Goal: Task Accomplishment & Management: Manage account settings

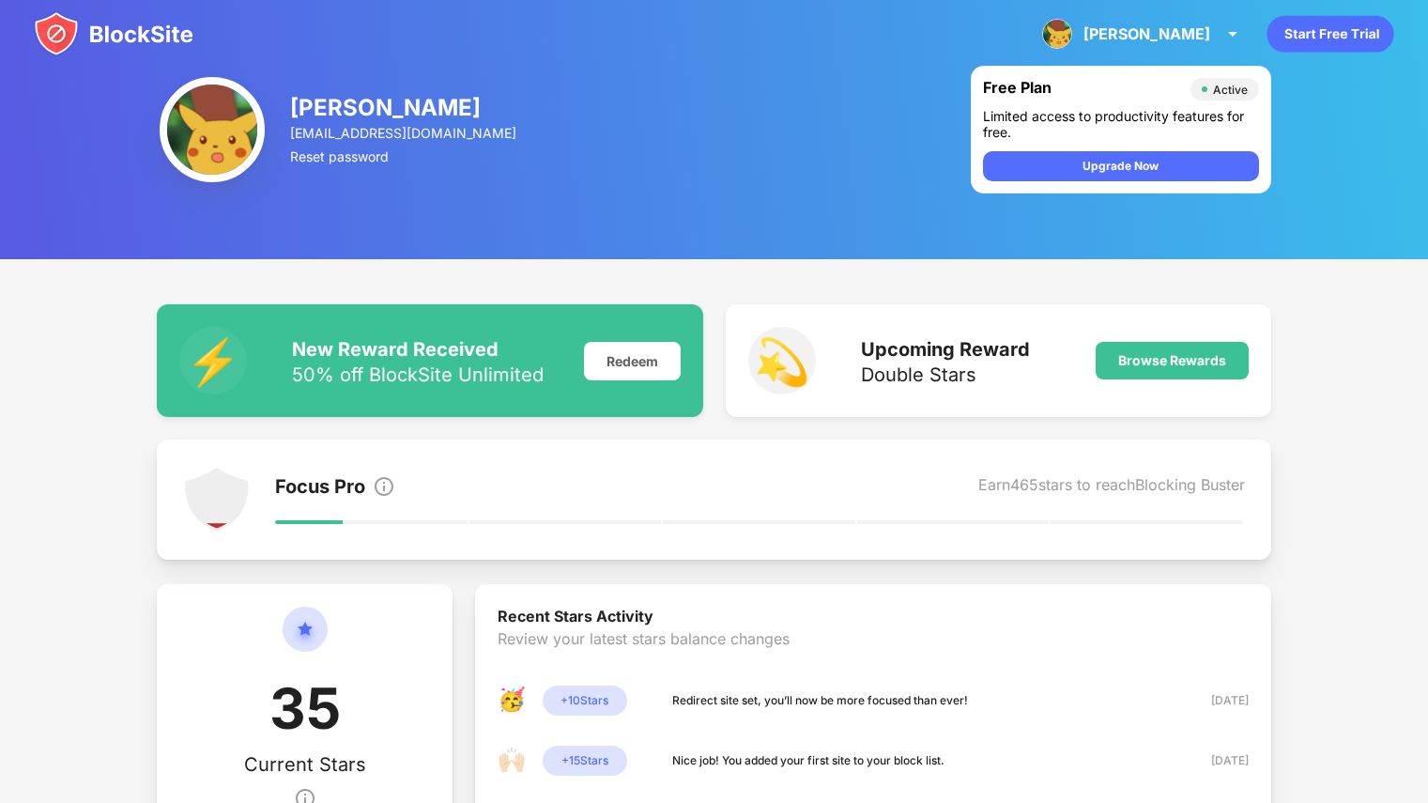
click at [109, 22] on img at bounding box center [114, 33] width 160 height 45
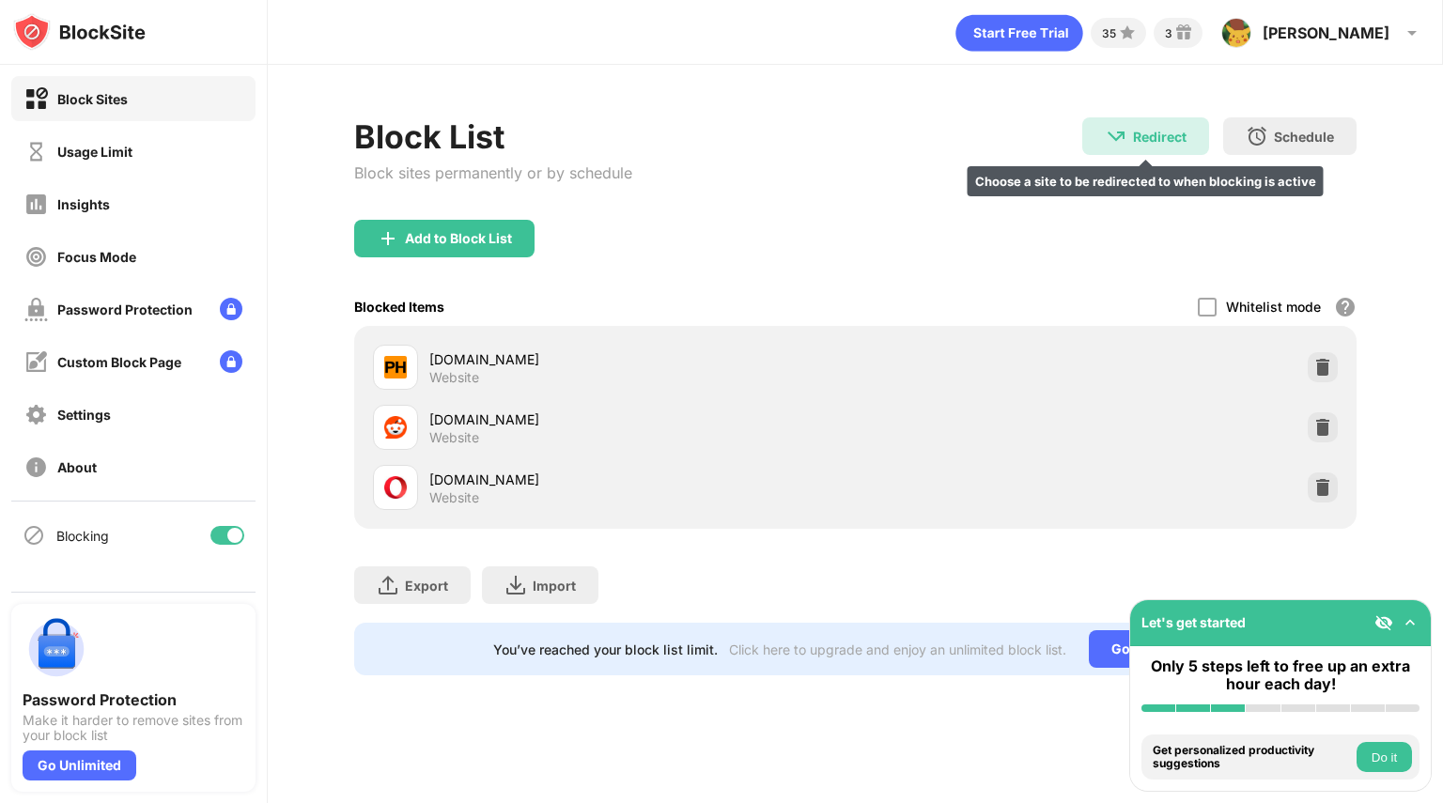
click at [1160, 146] on div "Redirect Choose a site to be redirected to when blocking is active" at bounding box center [1145, 136] width 127 height 38
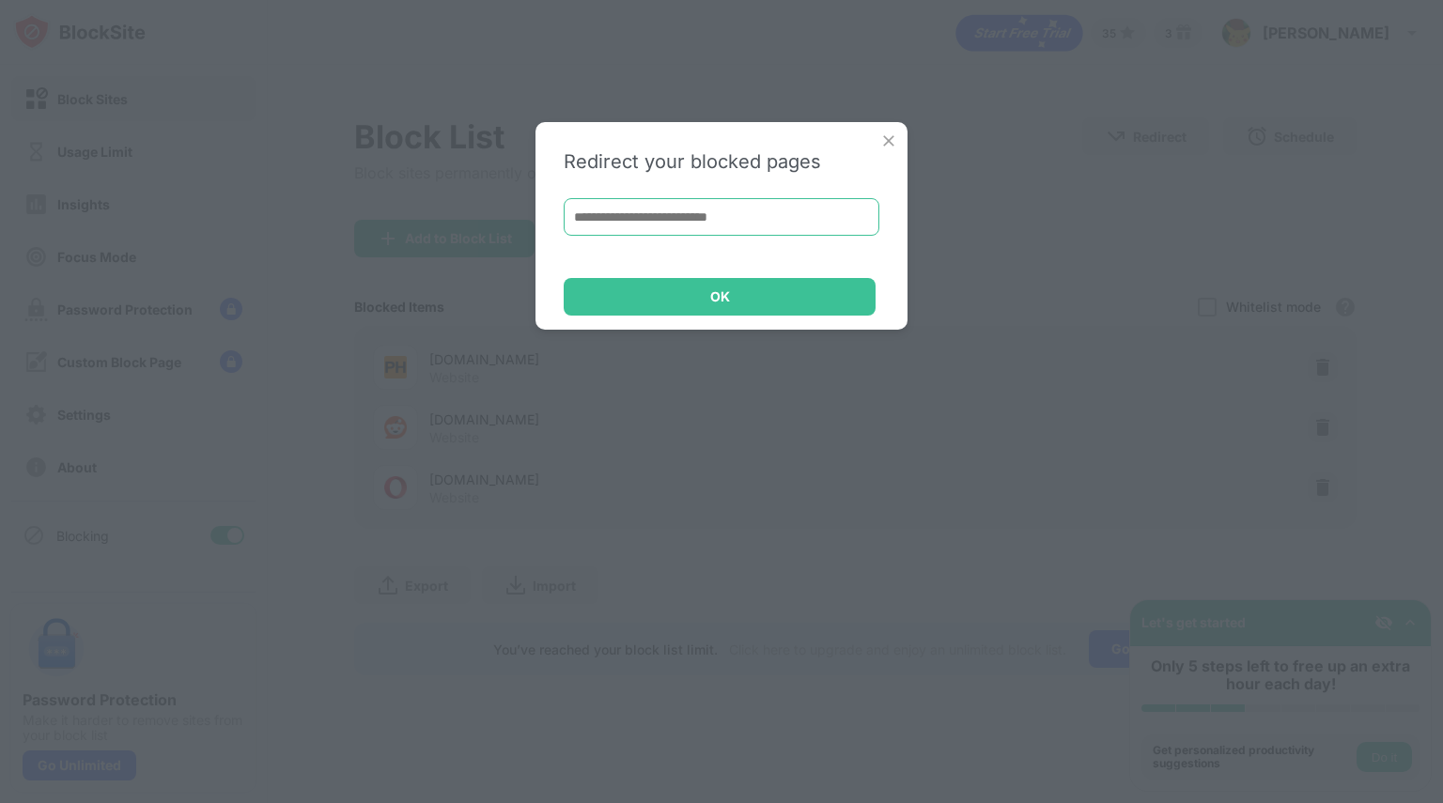
click at [835, 208] on input at bounding box center [721, 217] width 316 height 38
click at [816, 219] on input "**********" at bounding box center [721, 217] width 316 height 38
type input "*"
type input "**********"
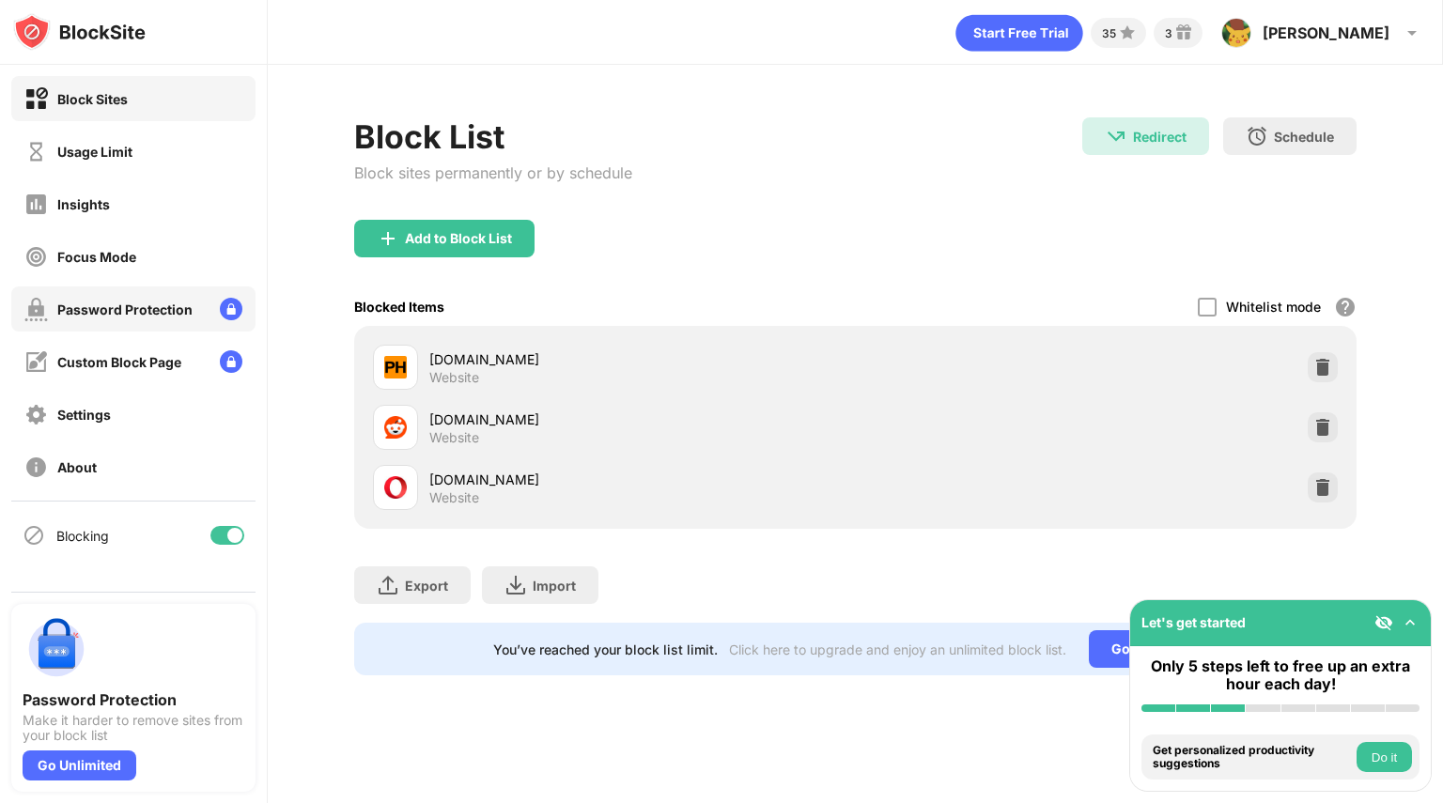
click at [156, 303] on div "Password Protection" at bounding box center [124, 309] width 135 height 16
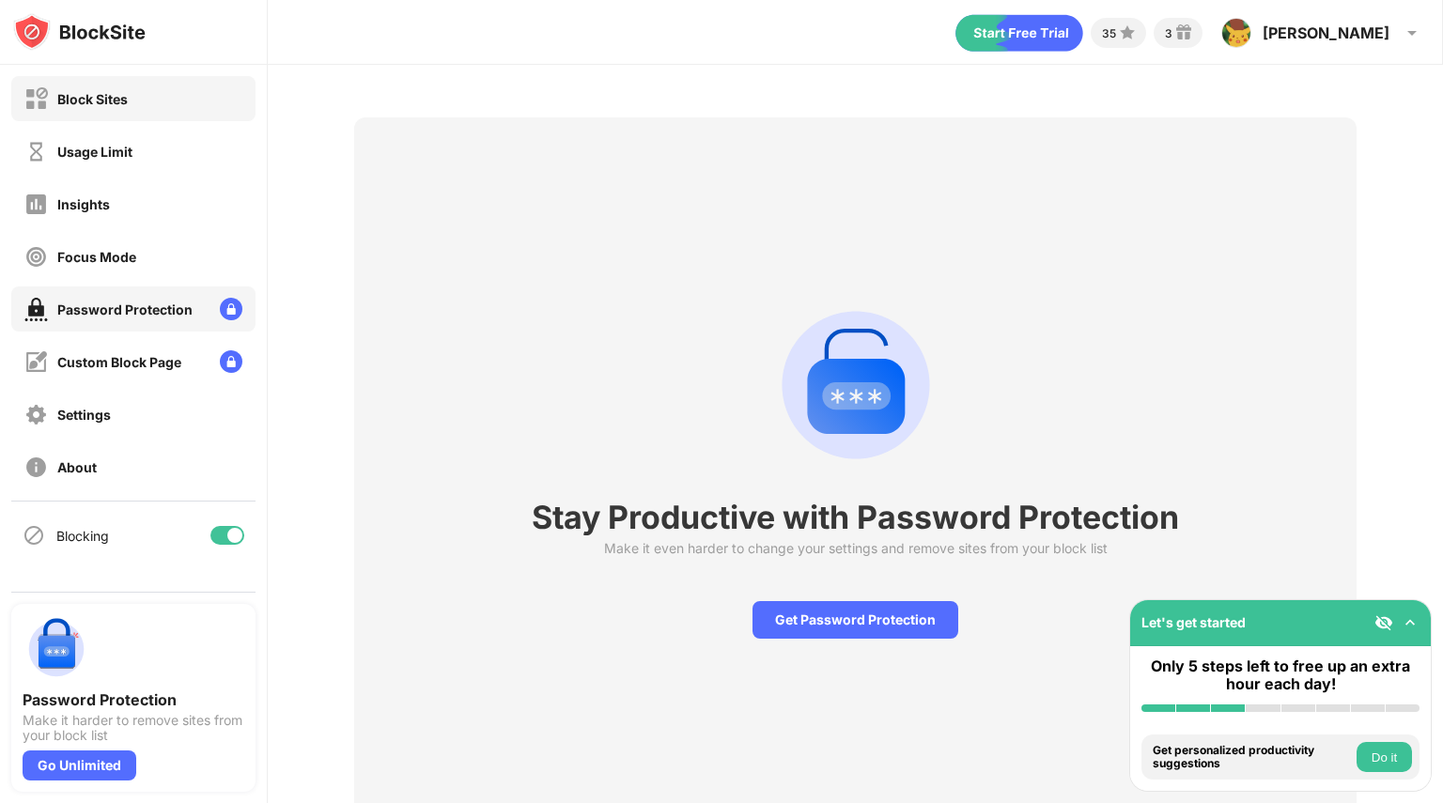
click at [131, 101] on div "Block Sites" at bounding box center [133, 98] width 244 height 45
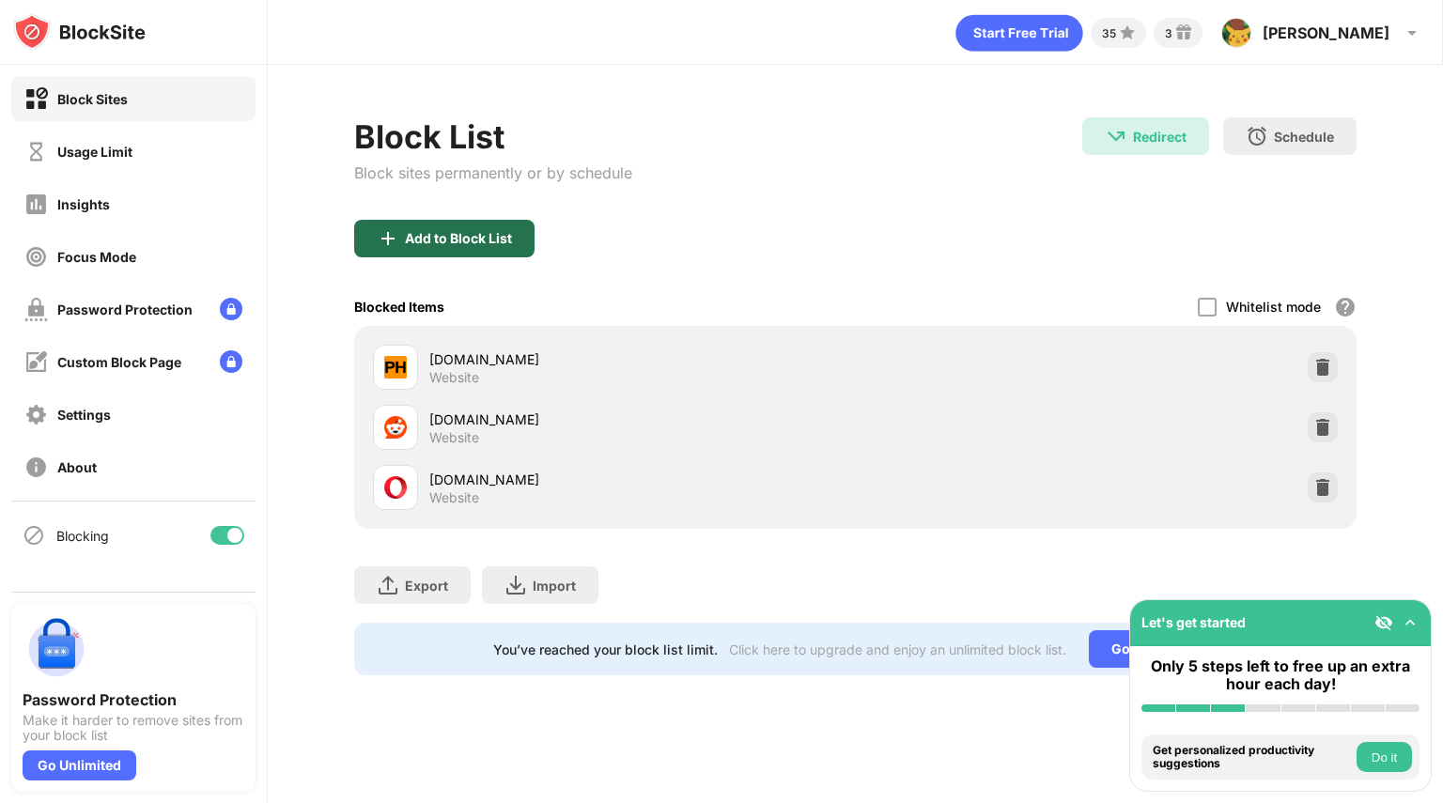
click at [500, 249] on div "Add to Block List" at bounding box center [444, 239] width 180 height 38
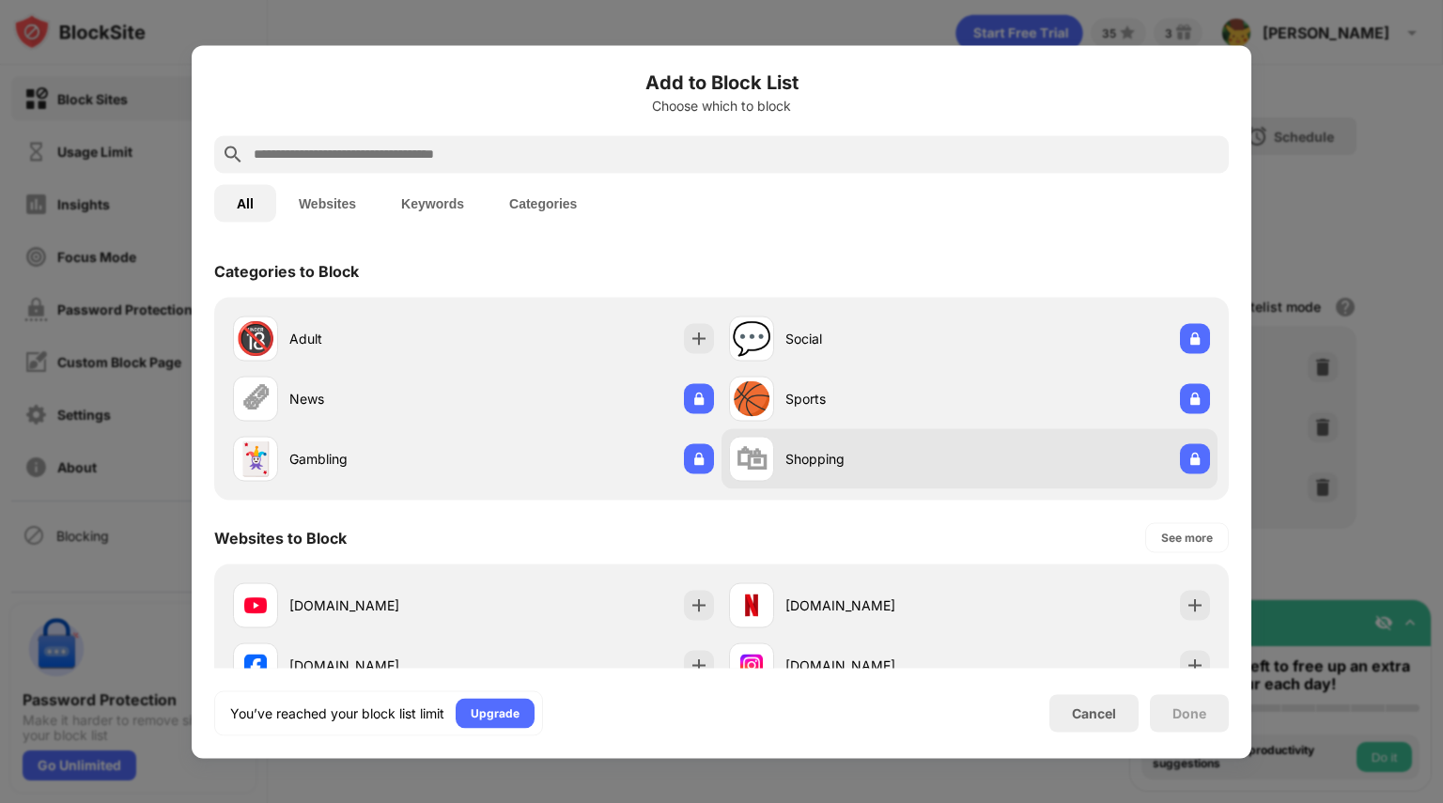
drag, startPoint x: 848, startPoint y: 534, endPoint x: 861, endPoint y: 481, distance: 55.1
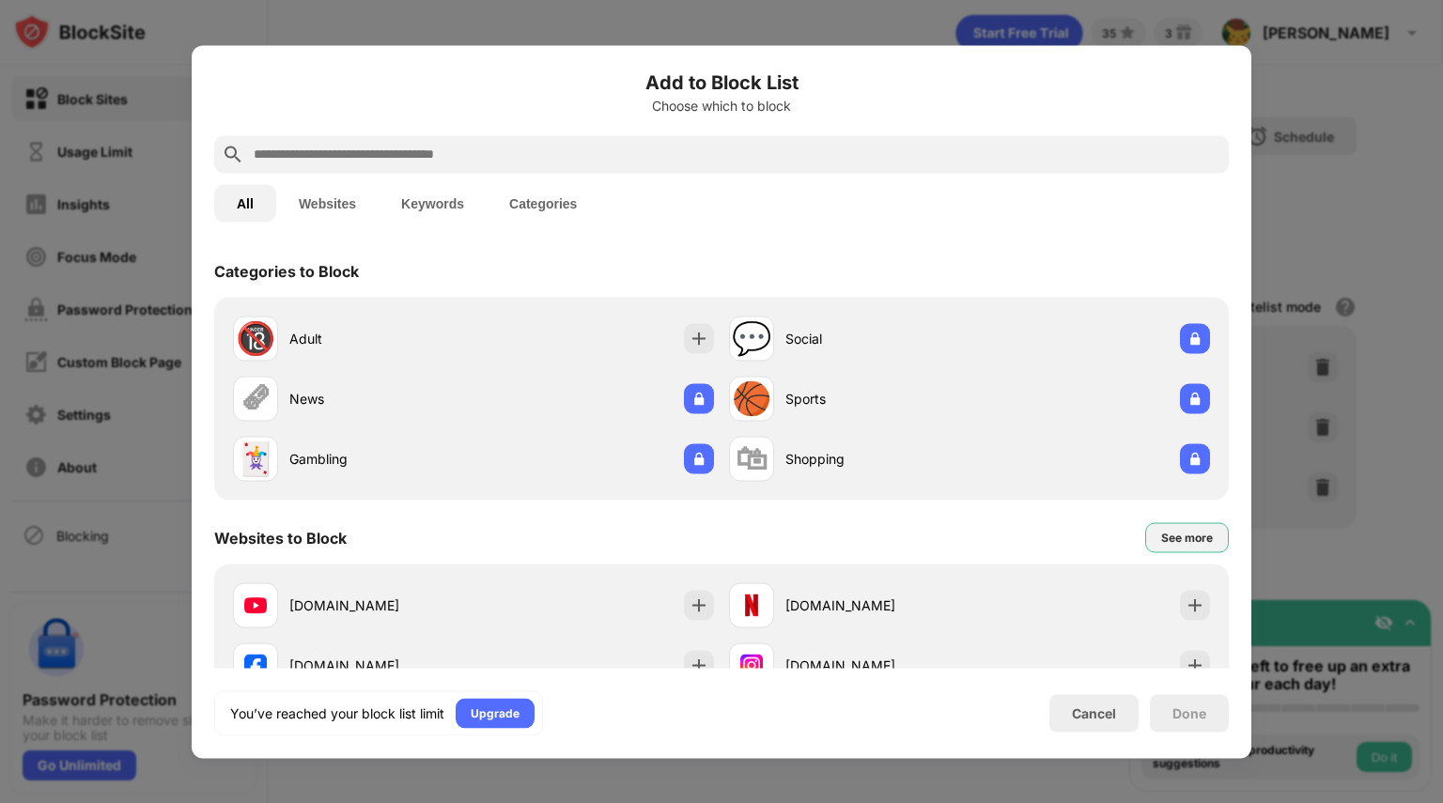
click at [1202, 529] on div "See more" at bounding box center [1187, 537] width 84 height 30
click at [1195, 531] on div "See less" at bounding box center [1189, 537] width 46 height 19
click at [333, 197] on button "Websites" at bounding box center [327, 203] width 102 height 38
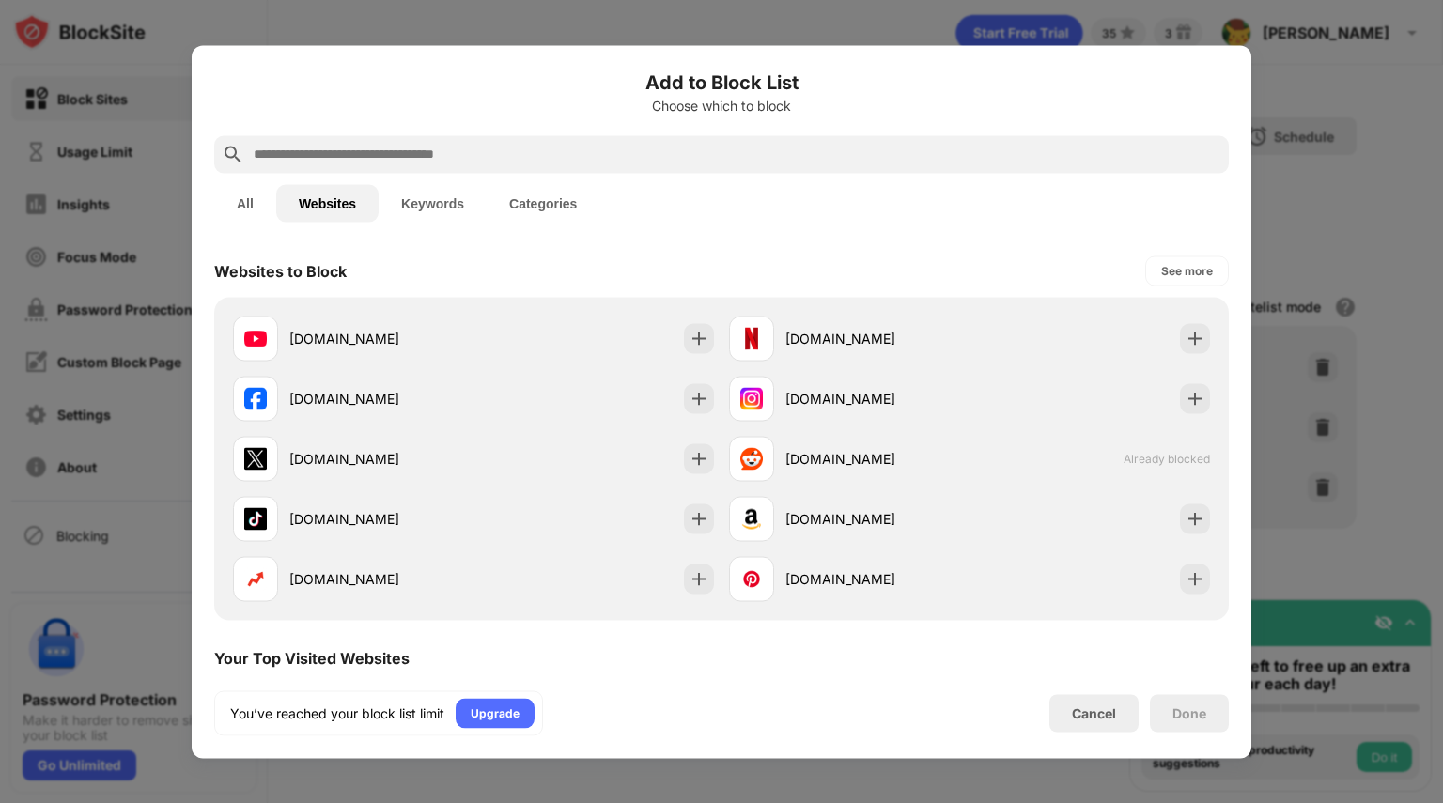
click at [363, 147] on input "text" at bounding box center [736, 154] width 969 height 23
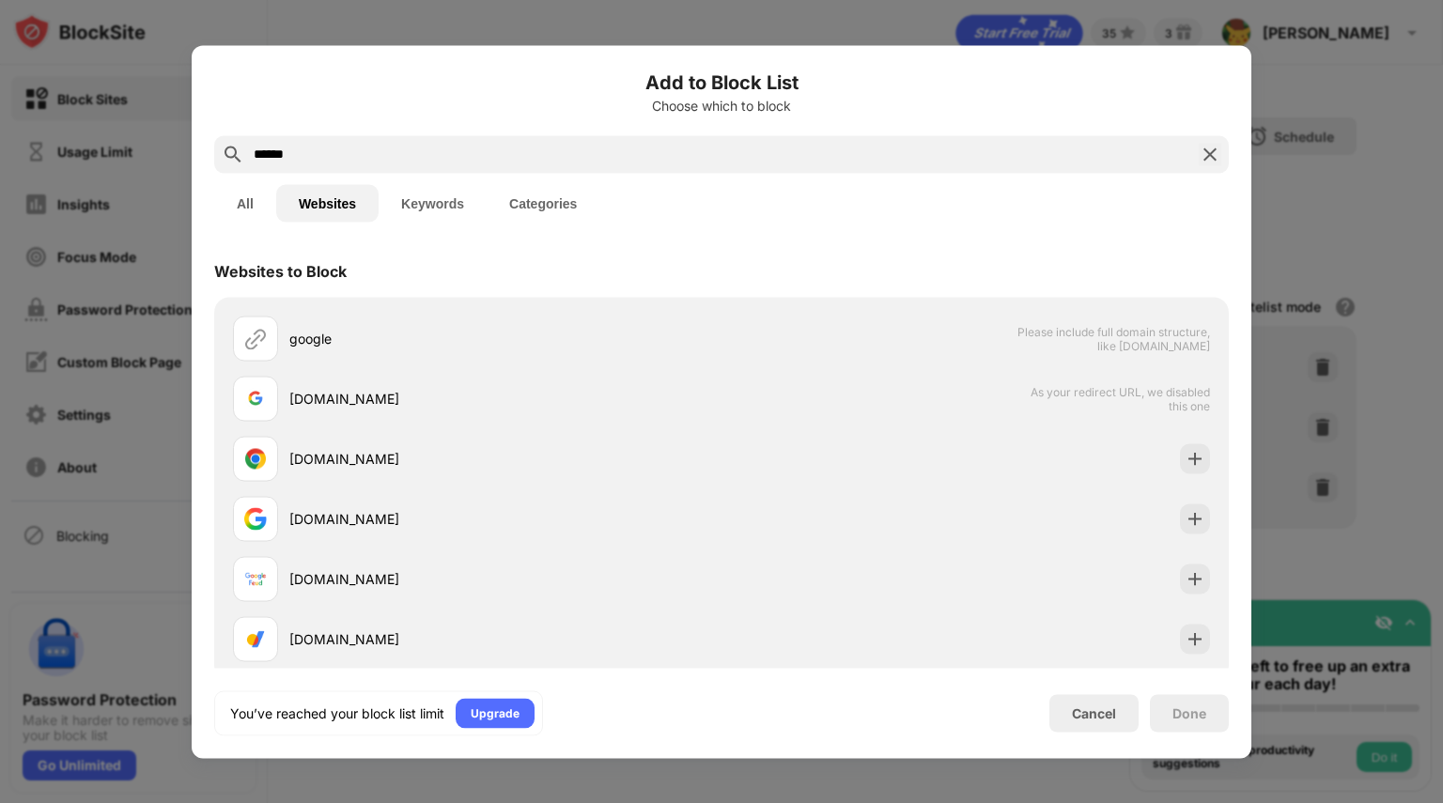
type input "******"
click at [1210, 154] on img at bounding box center [1209, 154] width 23 height 23
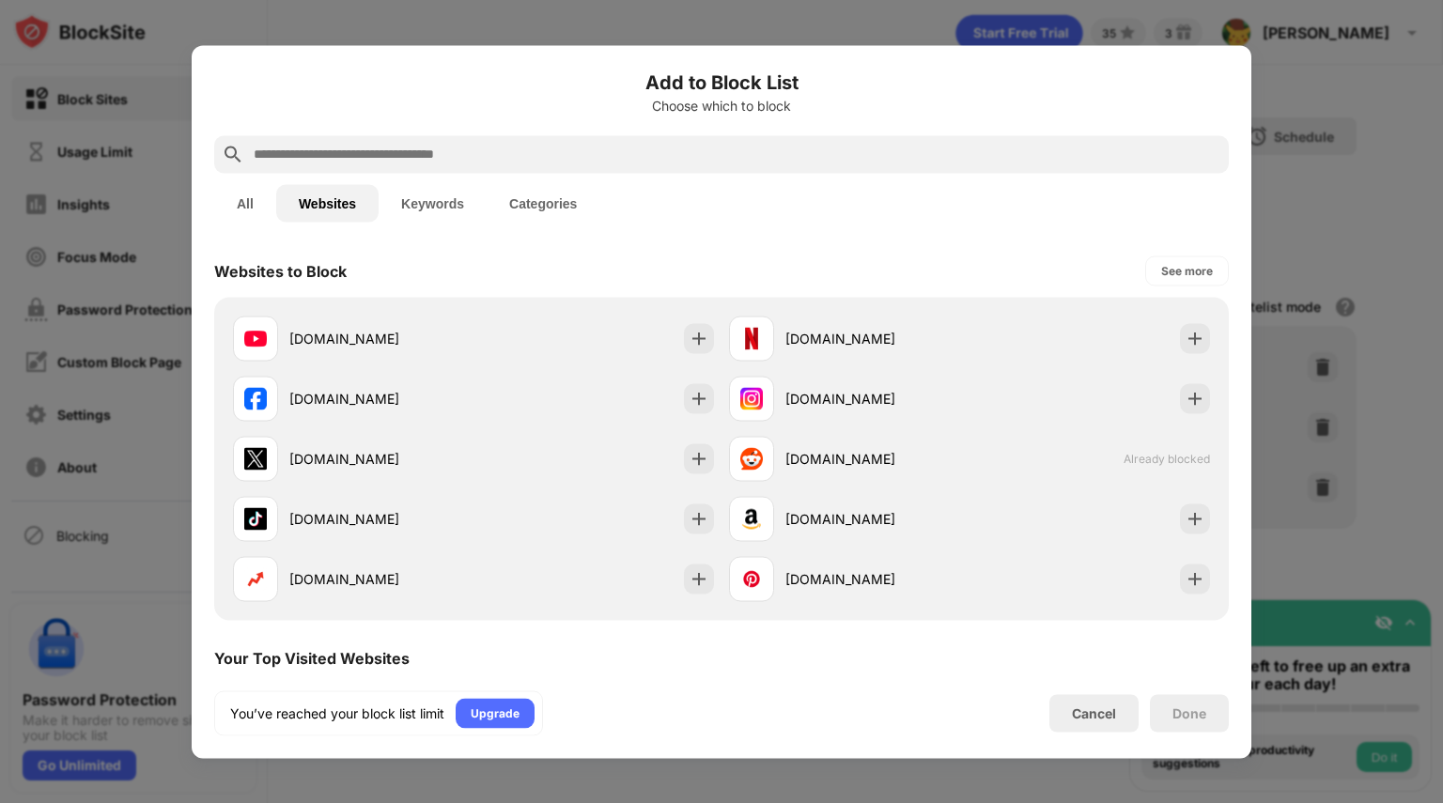
click at [1291, 194] on div at bounding box center [721, 401] width 1443 height 803
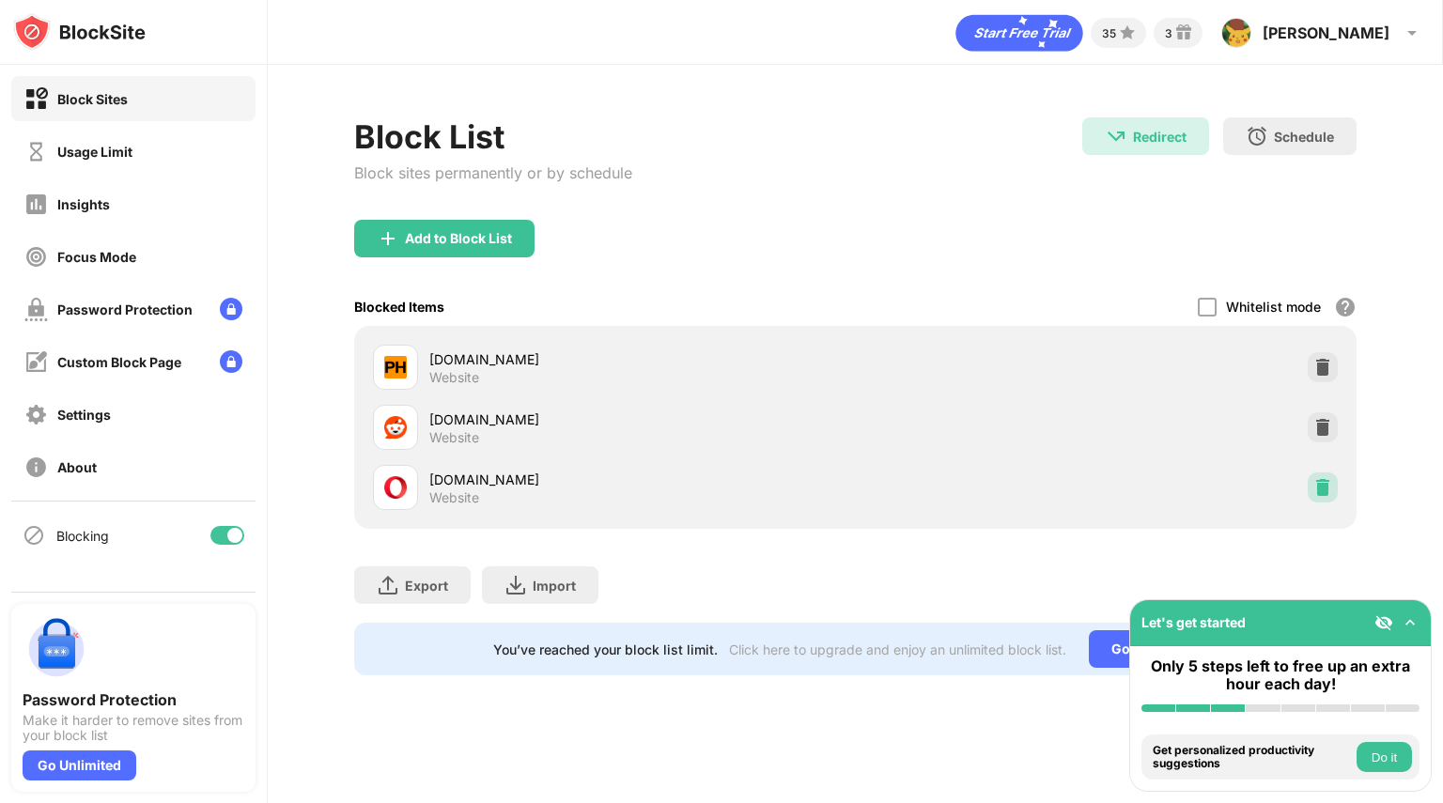
click at [1322, 492] on img at bounding box center [1322, 487] width 19 height 19
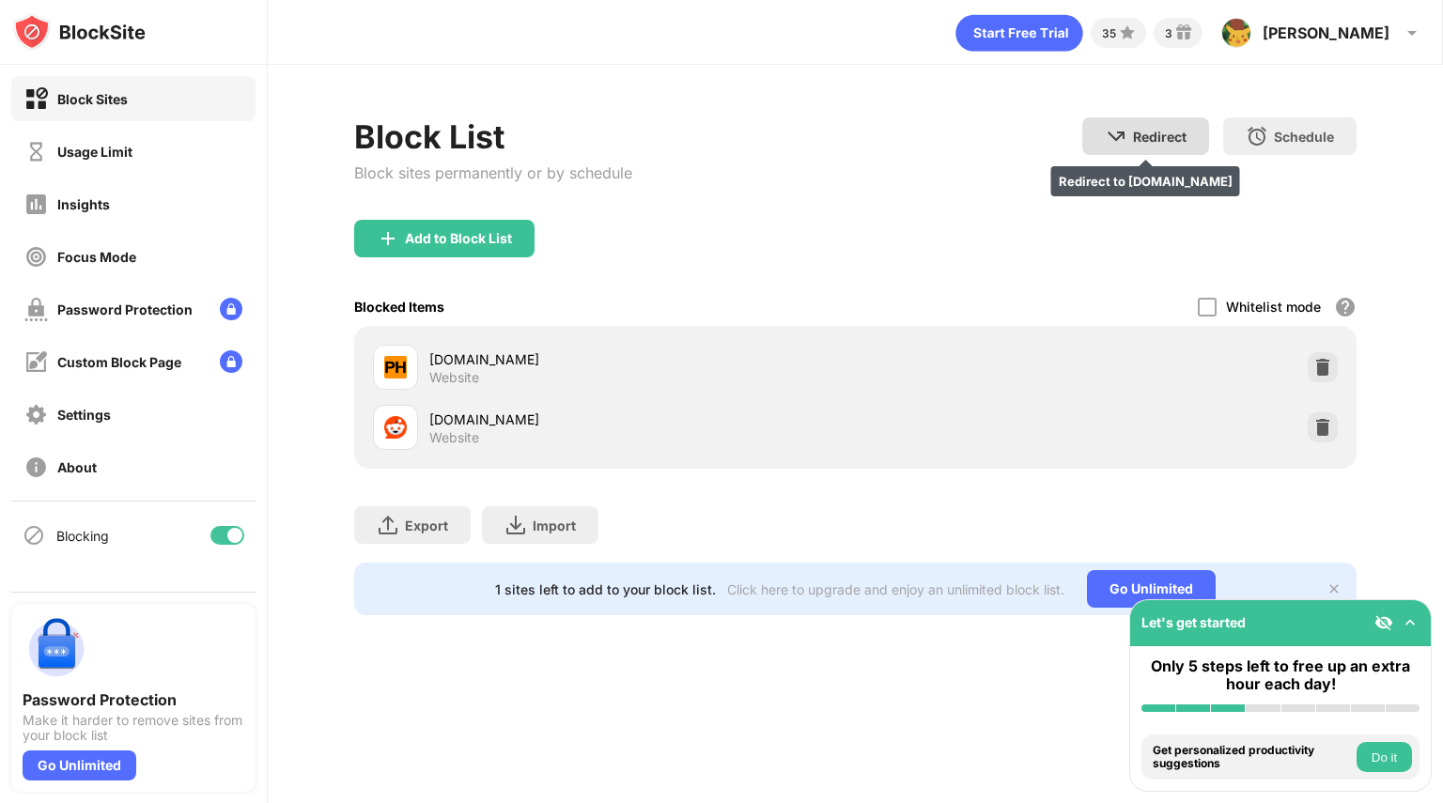
click at [1180, 149] on div "Redirect Redirect to google.com" at bounding box center [1145, 136] width 127 height 38
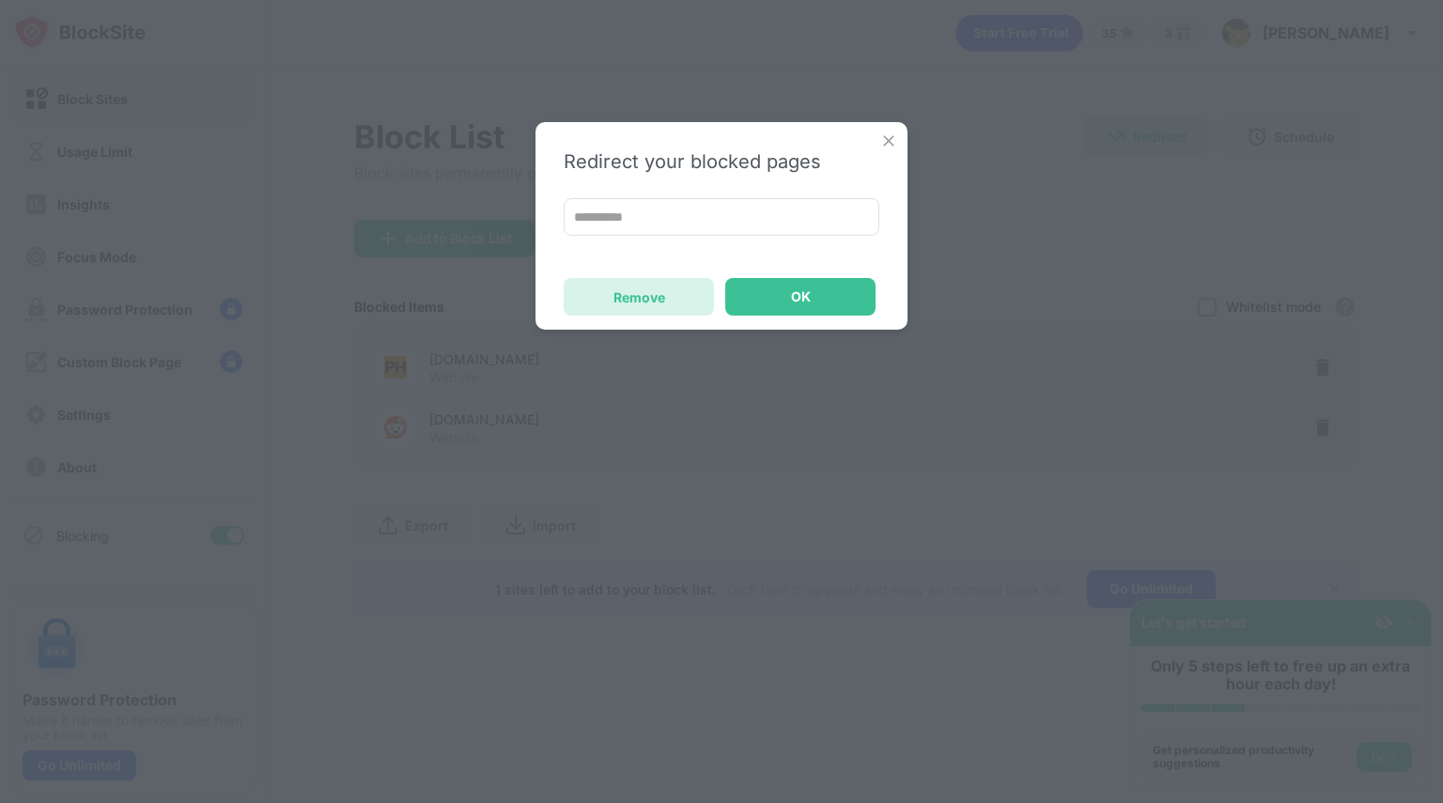
click at [651, 293] on div "Remove" at bounding box center [639, 297] width 52 height 16
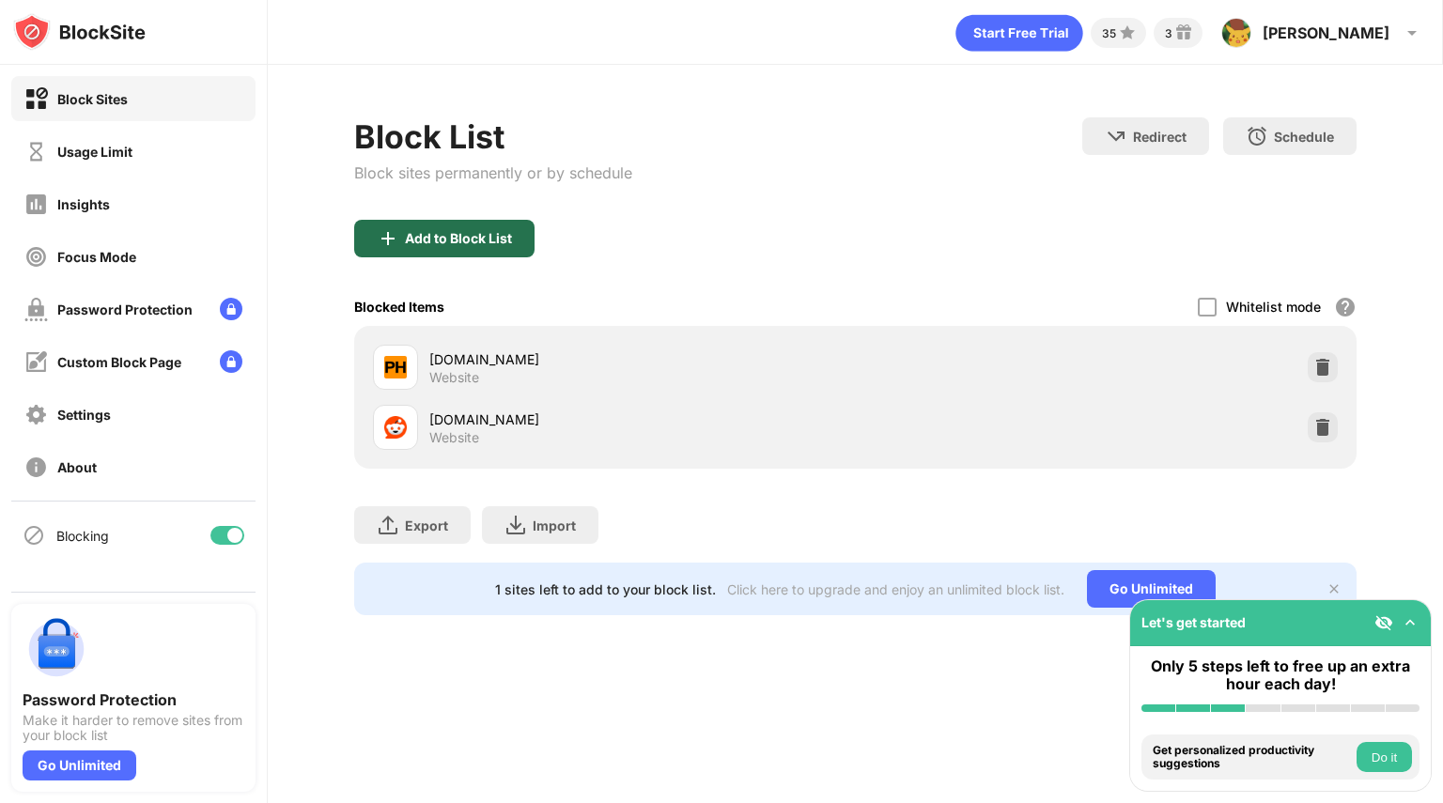
click at [455, 224] on div "Add to Block List" at bounding box center [444, 239] width 180 height 38
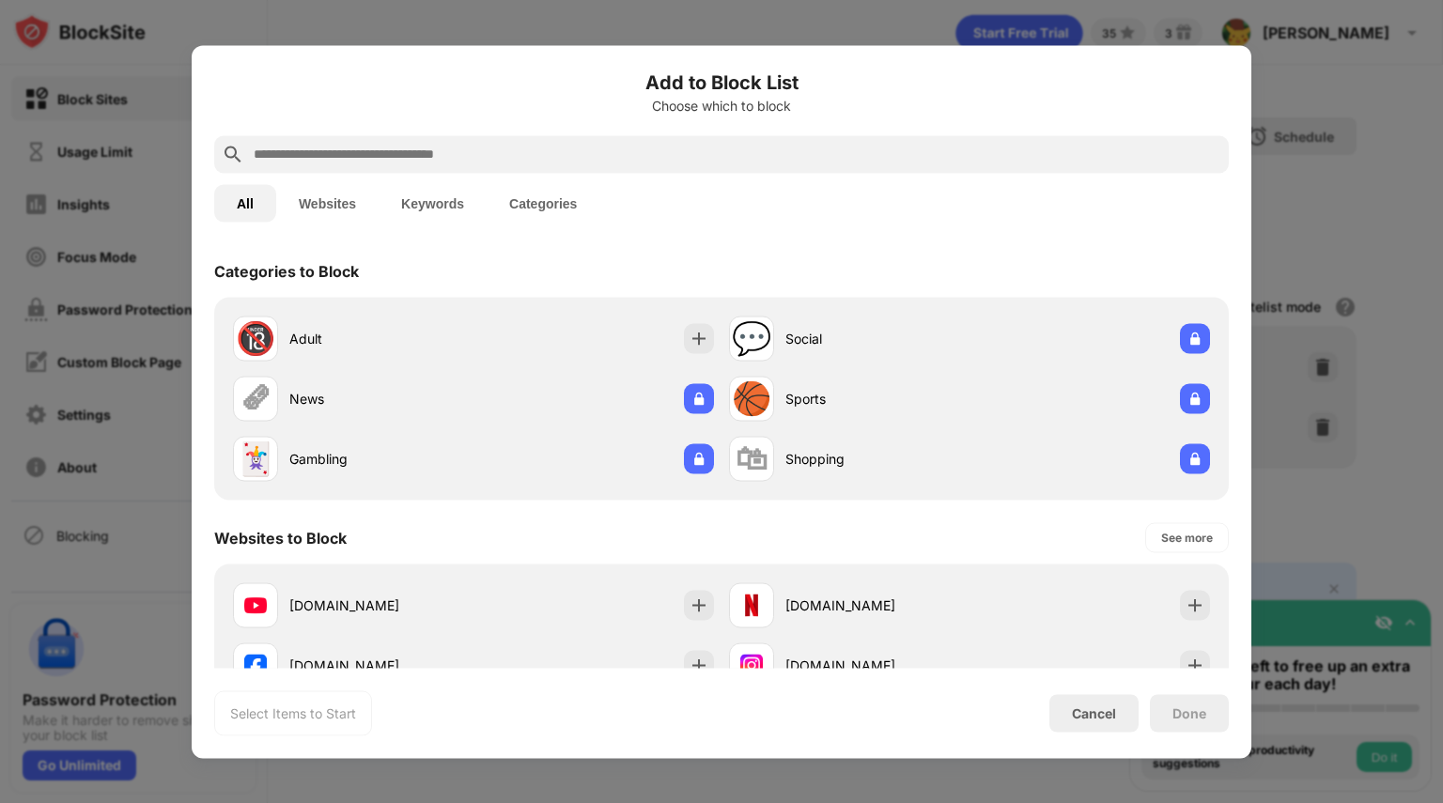
click at [358, 194] on button "Websites" at bounding box center [327, 203] width 102 height 38
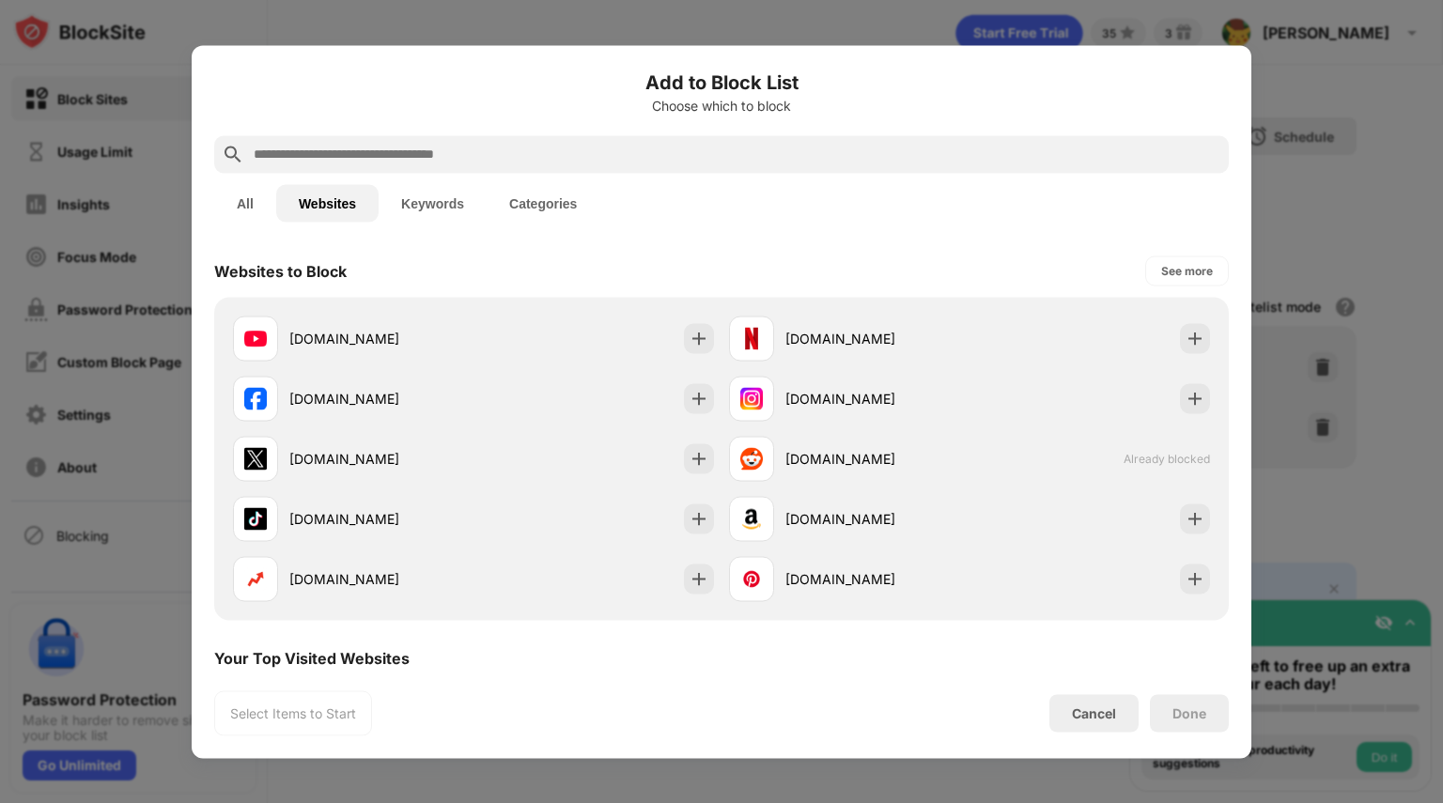
click at [424, 146] on input "text" at bounding box center [736, 154] width 969 height 23
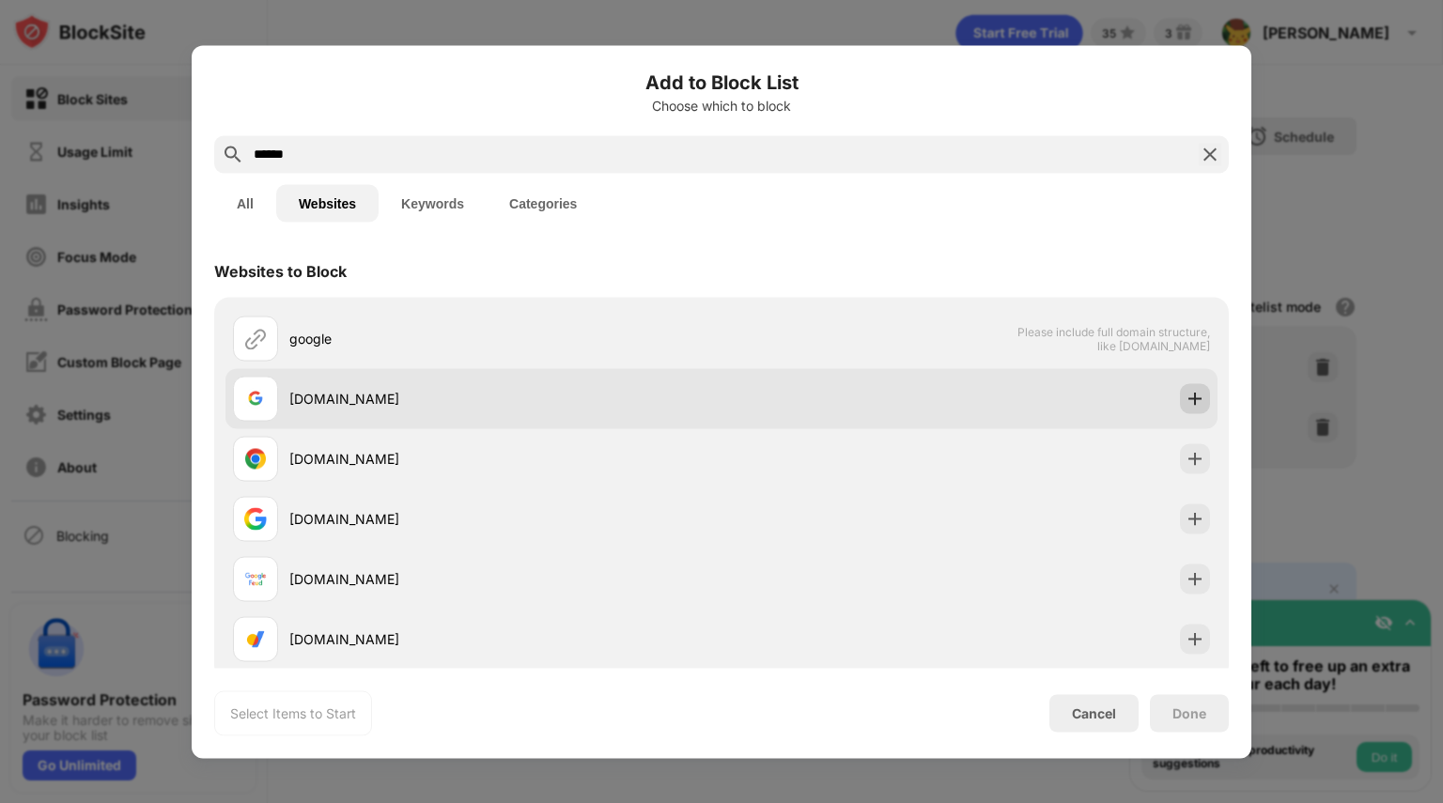
type input "******"
click at [1185, 394] on img at bounding box center [1194, 398] width 19 height 19
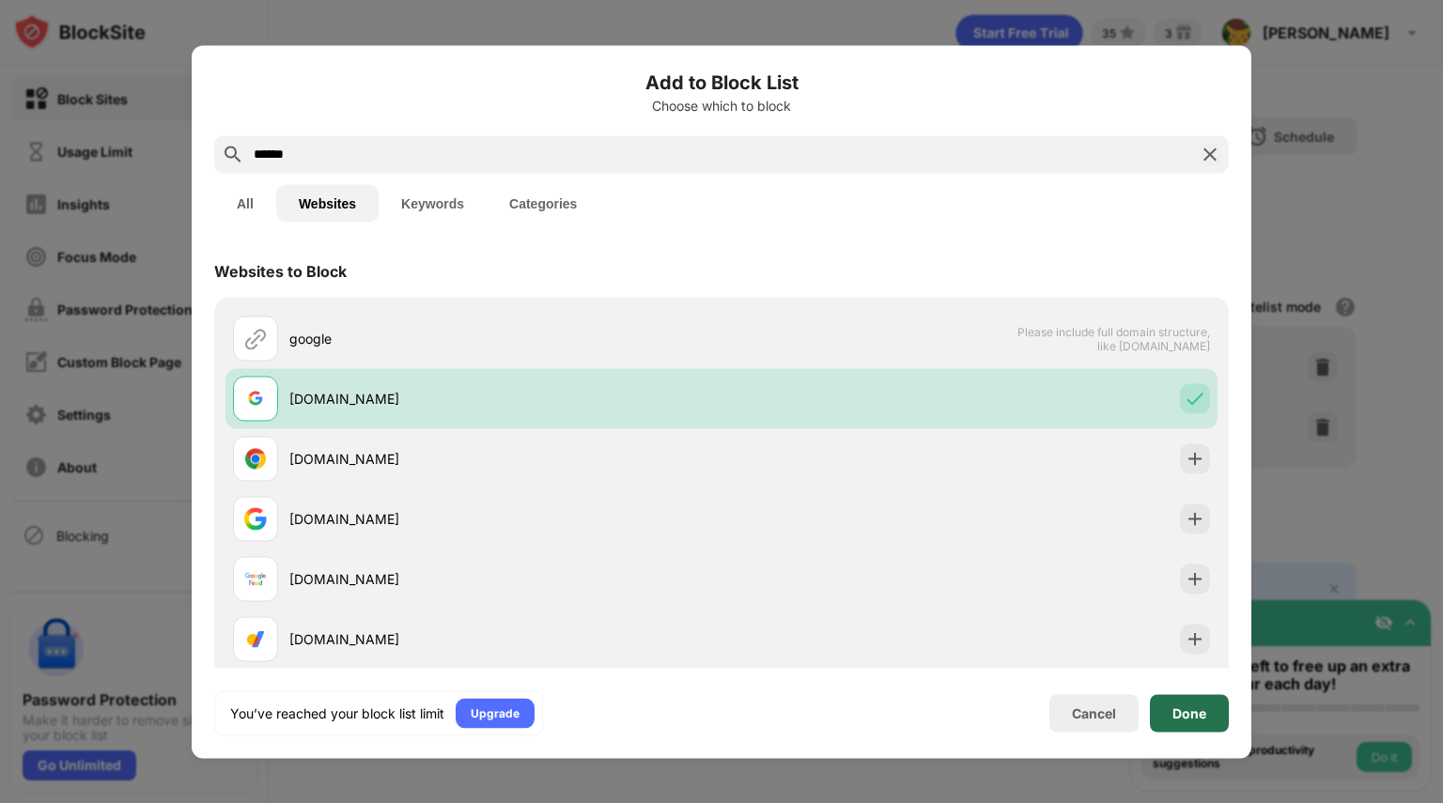
click at [1204, 712] on div "Done" at bounding box center [1189, 712] width 34 height 15
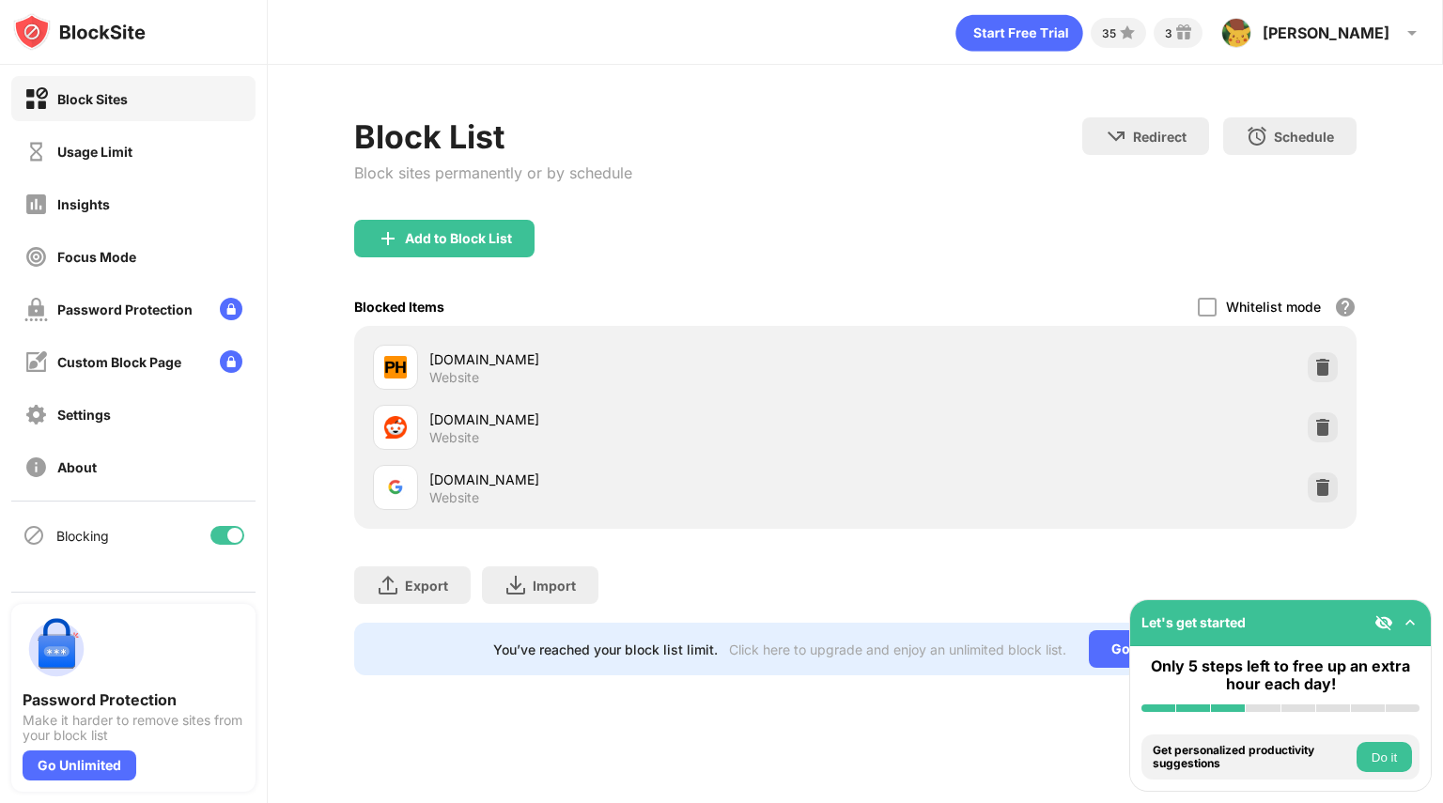
click at [1082, 30] on icon "animation" at bounding box center [1018, 33] width 127 height 37
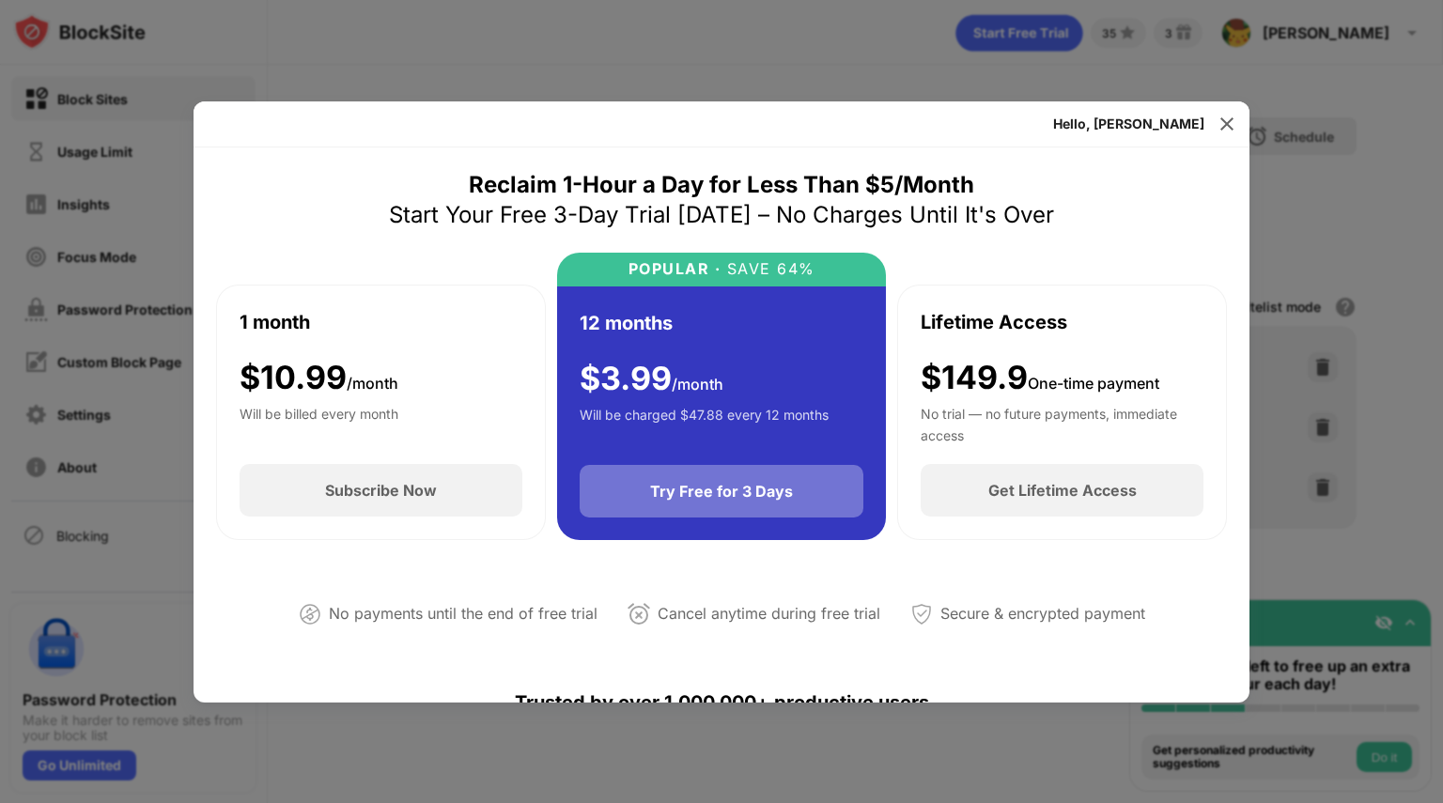
click at [714, 493] on div "Try Free for 3 Days" at bounding box center [721, 491] width 143 height 19
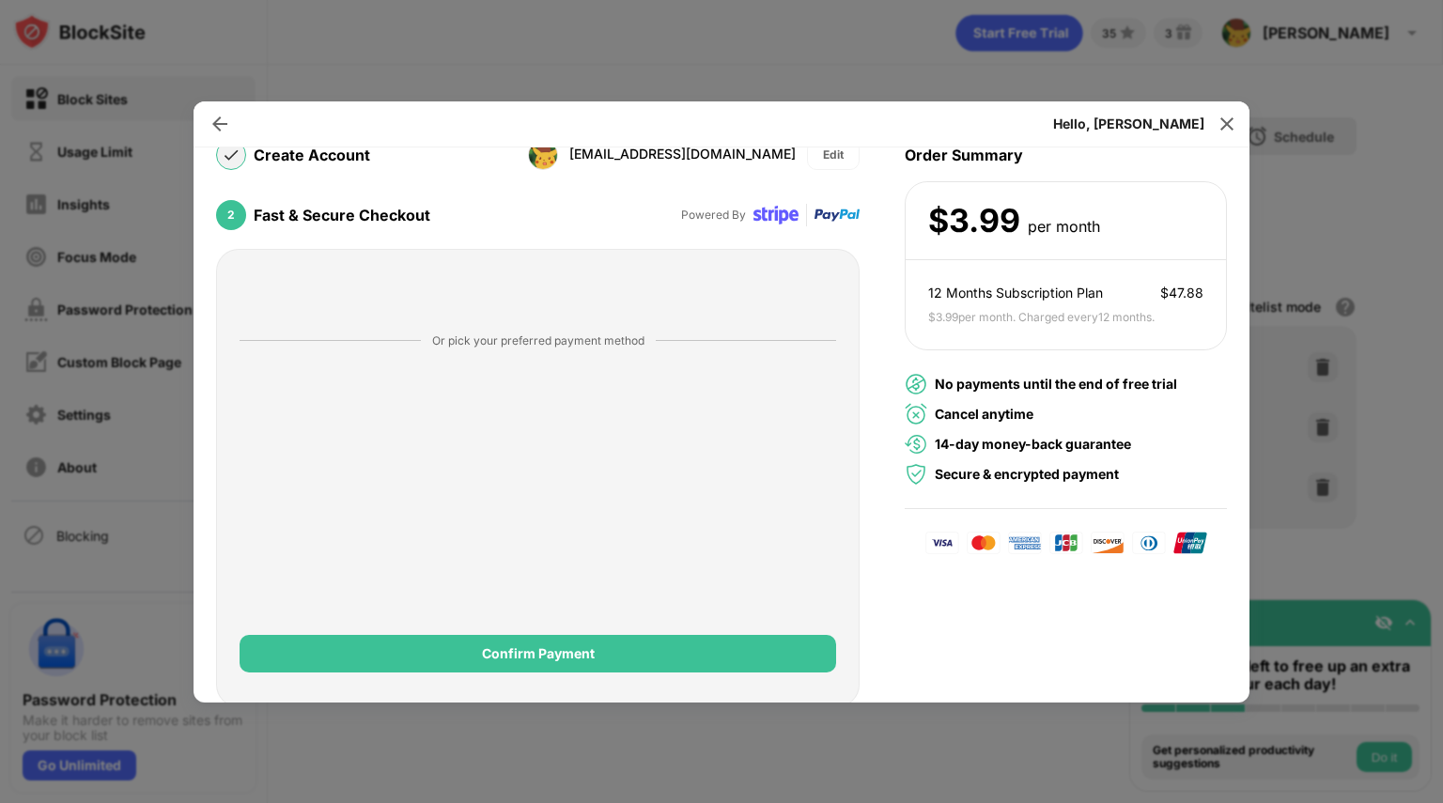
scroll to position [154, 0]
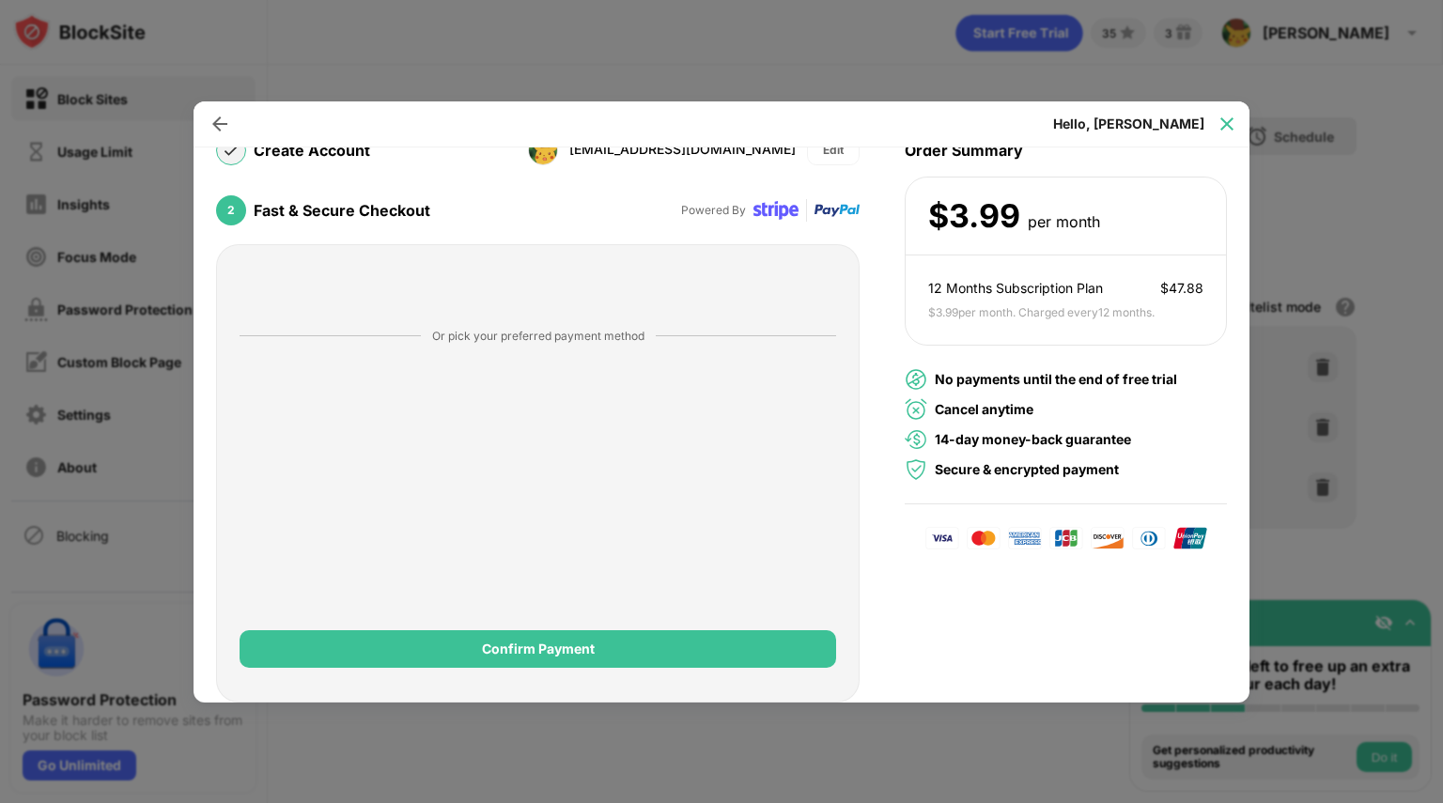
click at [1230, 115] on img at bounding box center [1226, 124] width 19 height 19
